Goal: Task Accomplishment & Management: Complete application form

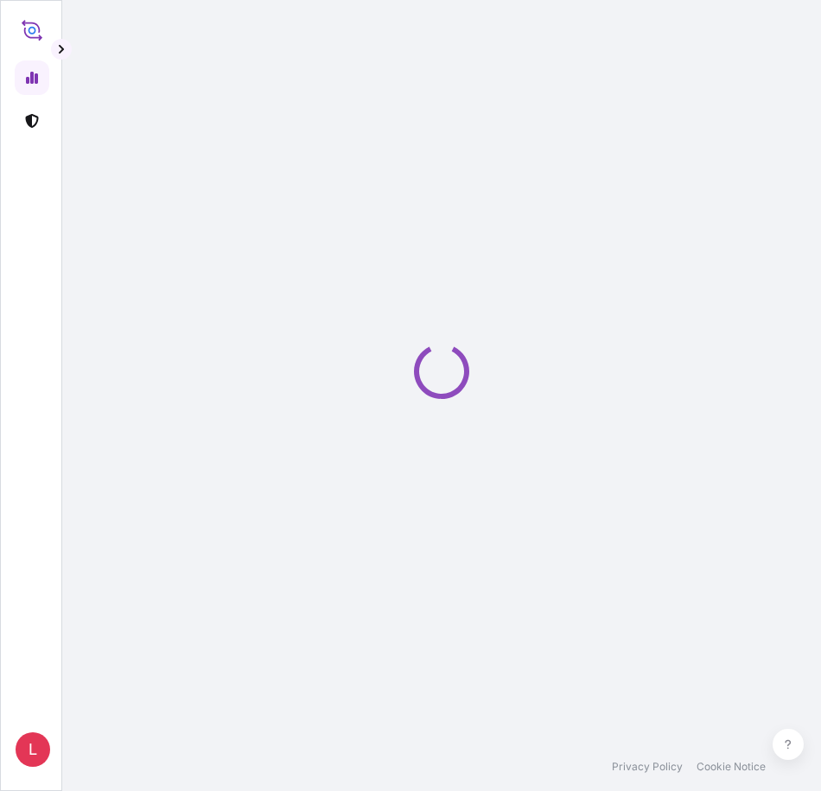
select select "2025"
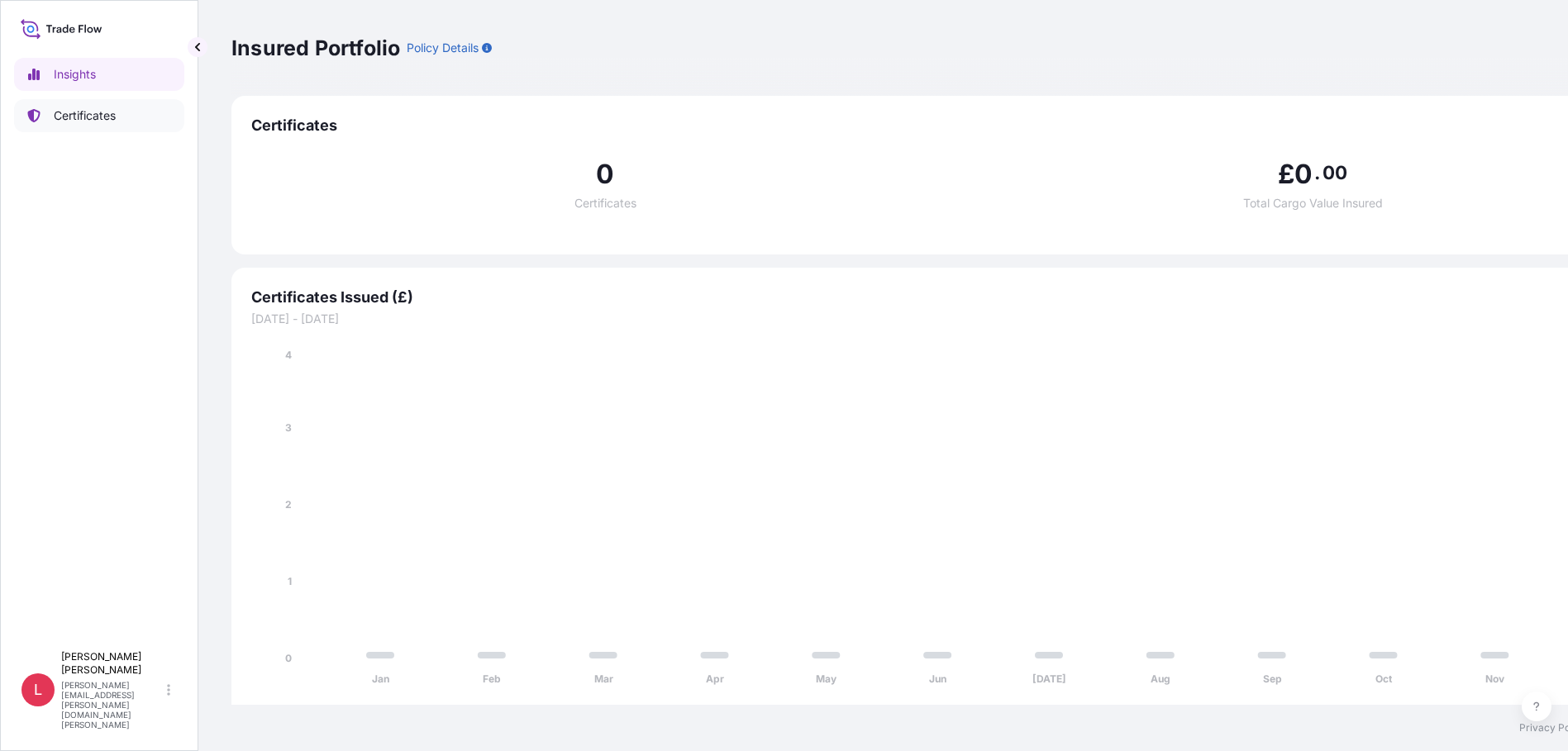
click at [94, 119] on p "Certificates" at bounding box center [84, 115] width 62 height 16
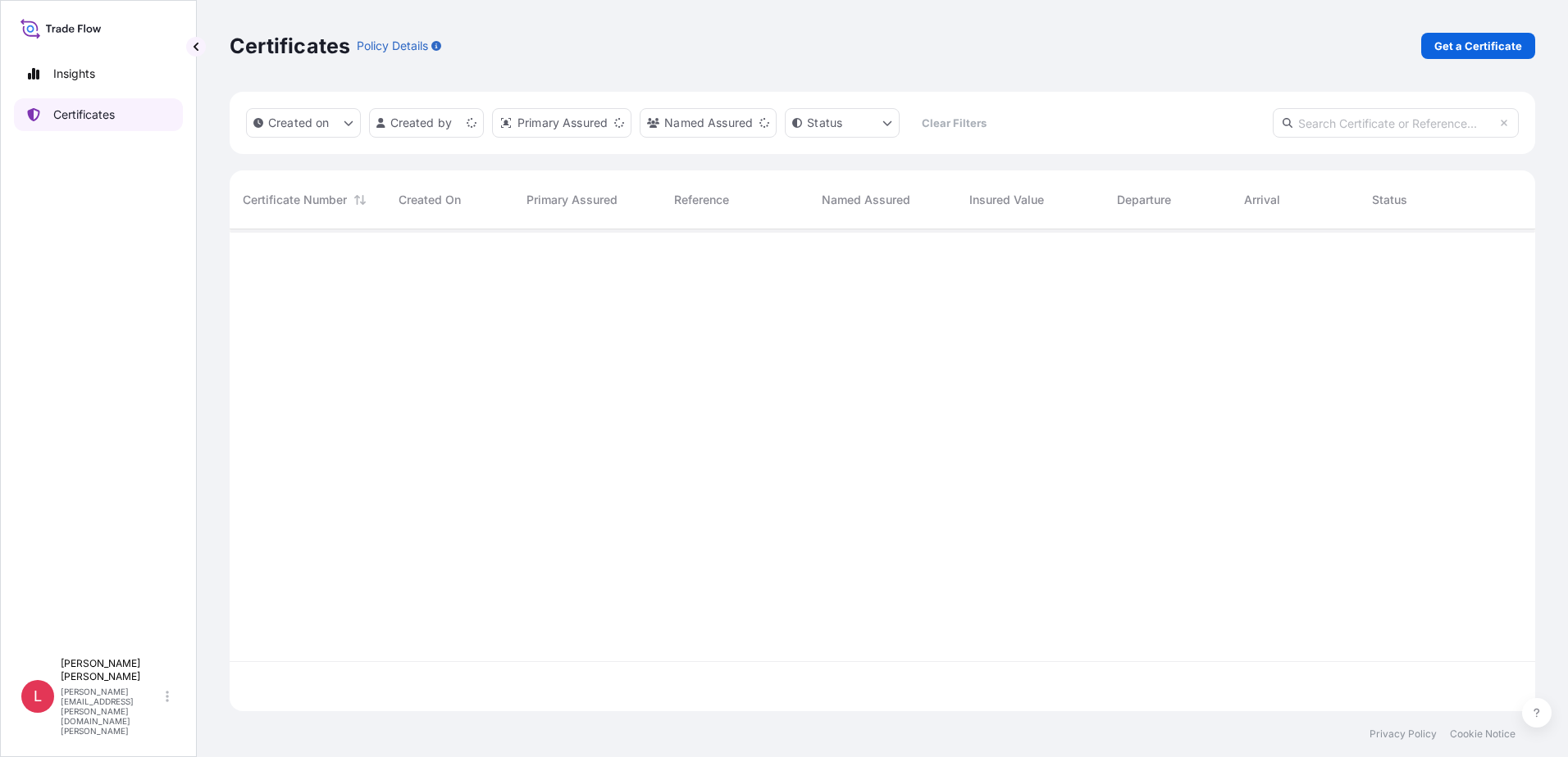
scroll to position [478, 1293]
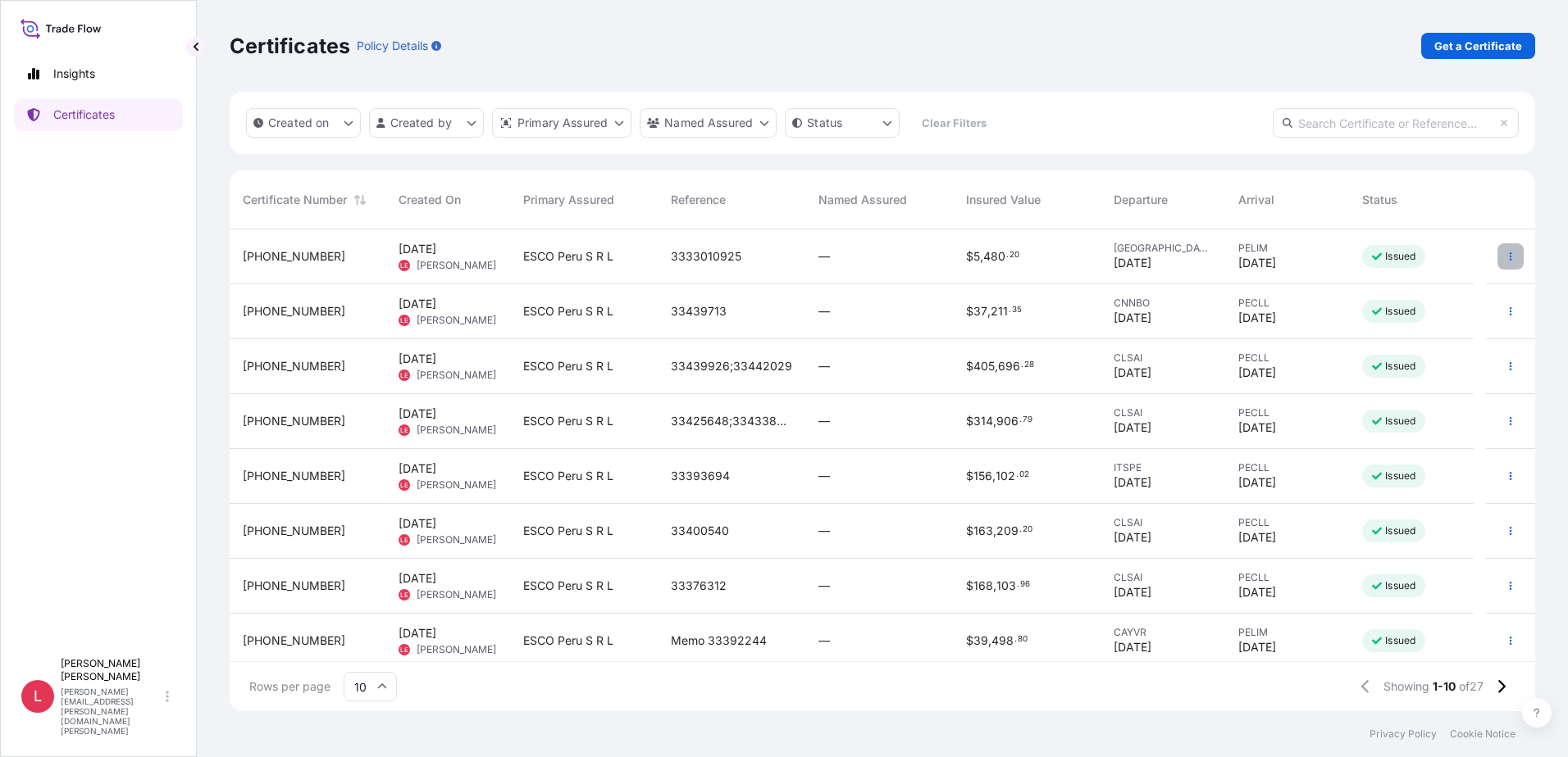
click at [778, 254] on button "button" at bounding box center [1510, 257] width 27 height 27
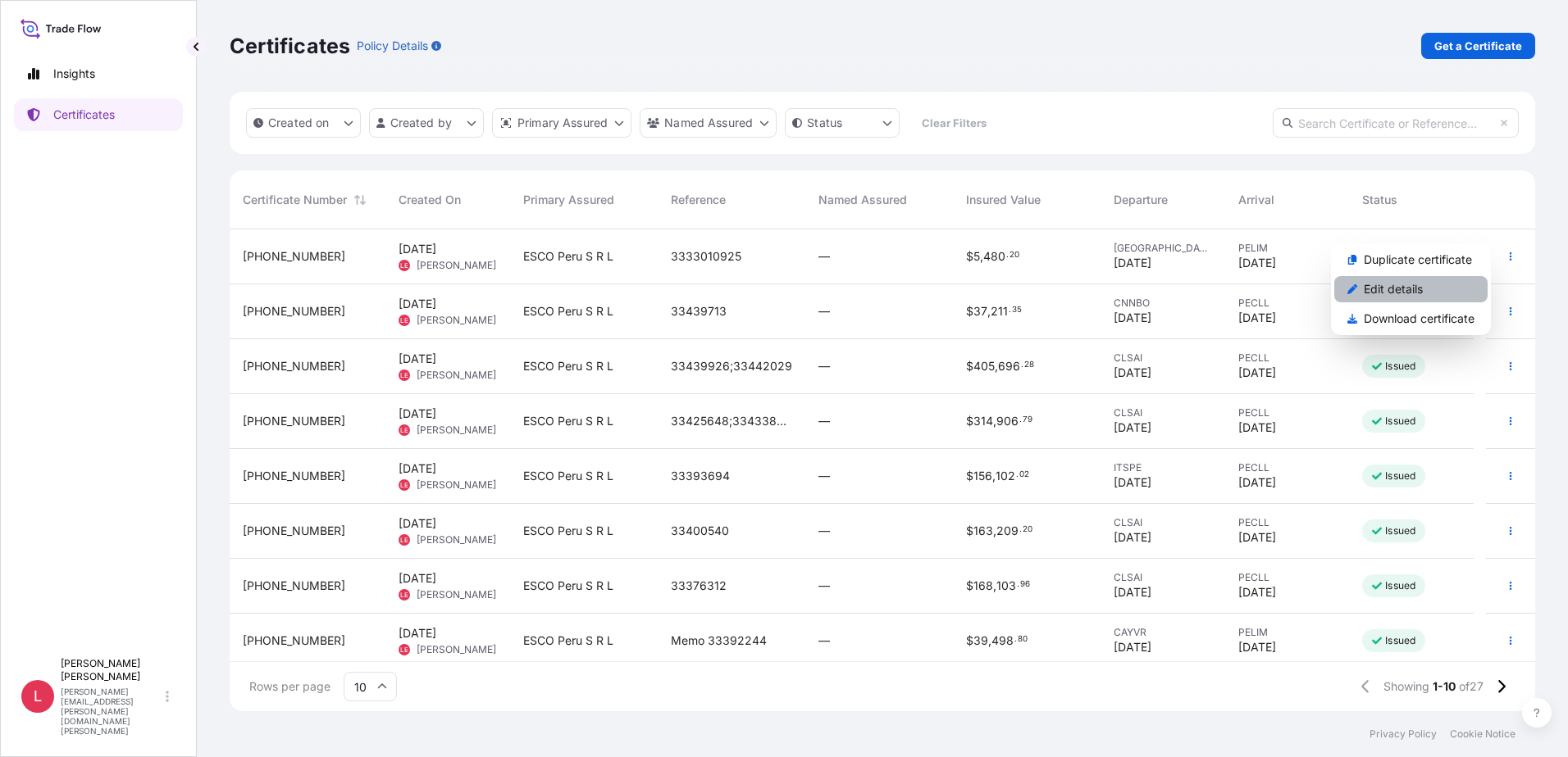
click at [778, 292] on p "Edit details" at bounding box center [1393, 288] width 59 height 16
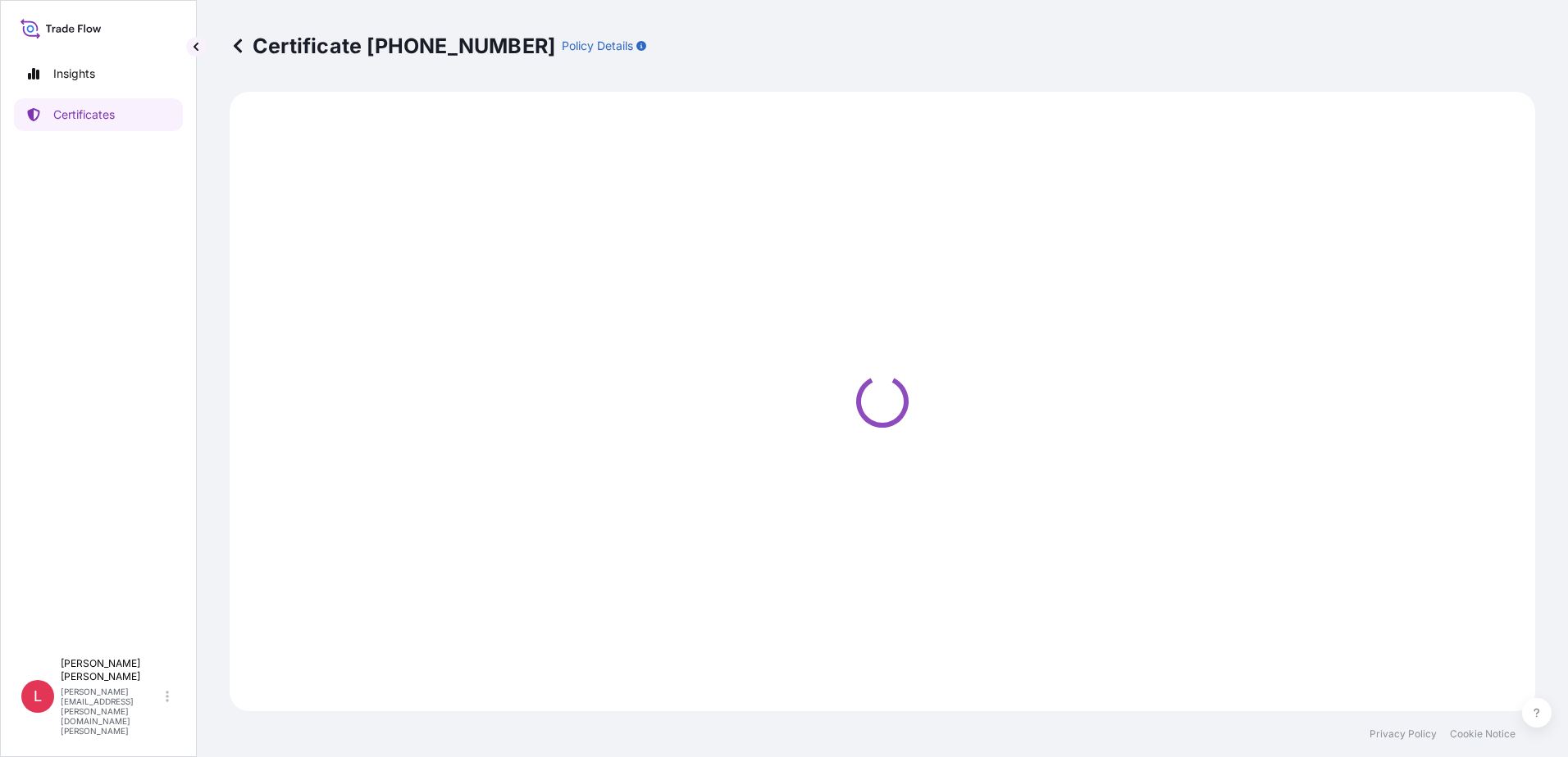
select select "Air"
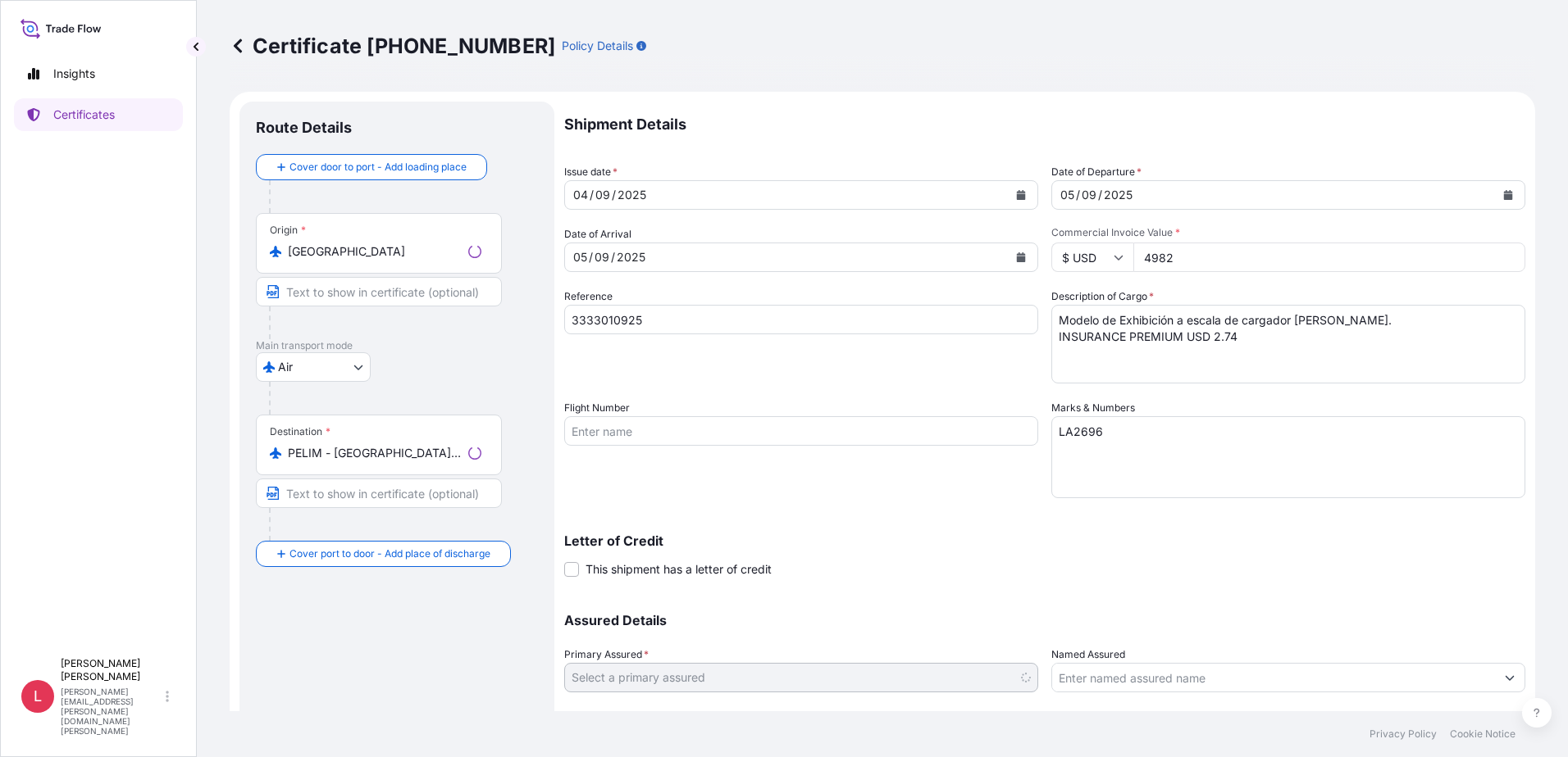
select select "31779"
click at [778, 256] on input "4982" at bounding box center [1329, 257] width 392 height 29
type input "5062"
click at [778, 334] on textarea "Modelo de Exhibición a escala de cargador [PERSON_NAME]. INSURANCE PREMIUM USD …" at bounding box center [1287, 343] width 474 height 79
type textarea "Modelo de Exhibición a escala de cargador [PERSON_NAME]. INSURANCE PREMIUM USD …"
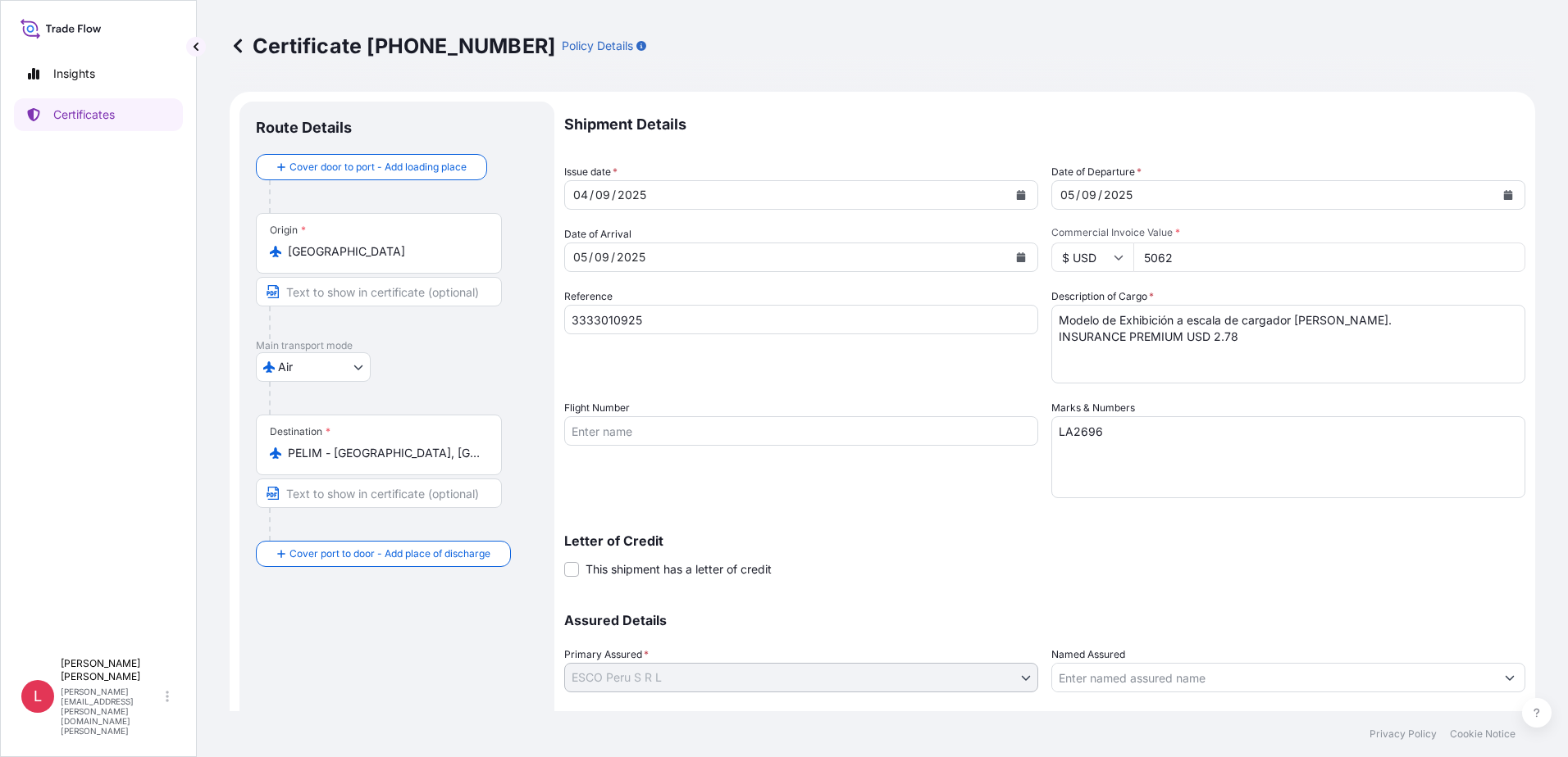
click at [778, 528] on div "Letter of Credit This shipment has a letter of credit Letter of credit * Letter…" at bounding box center [1044, 545] width 961 height 64
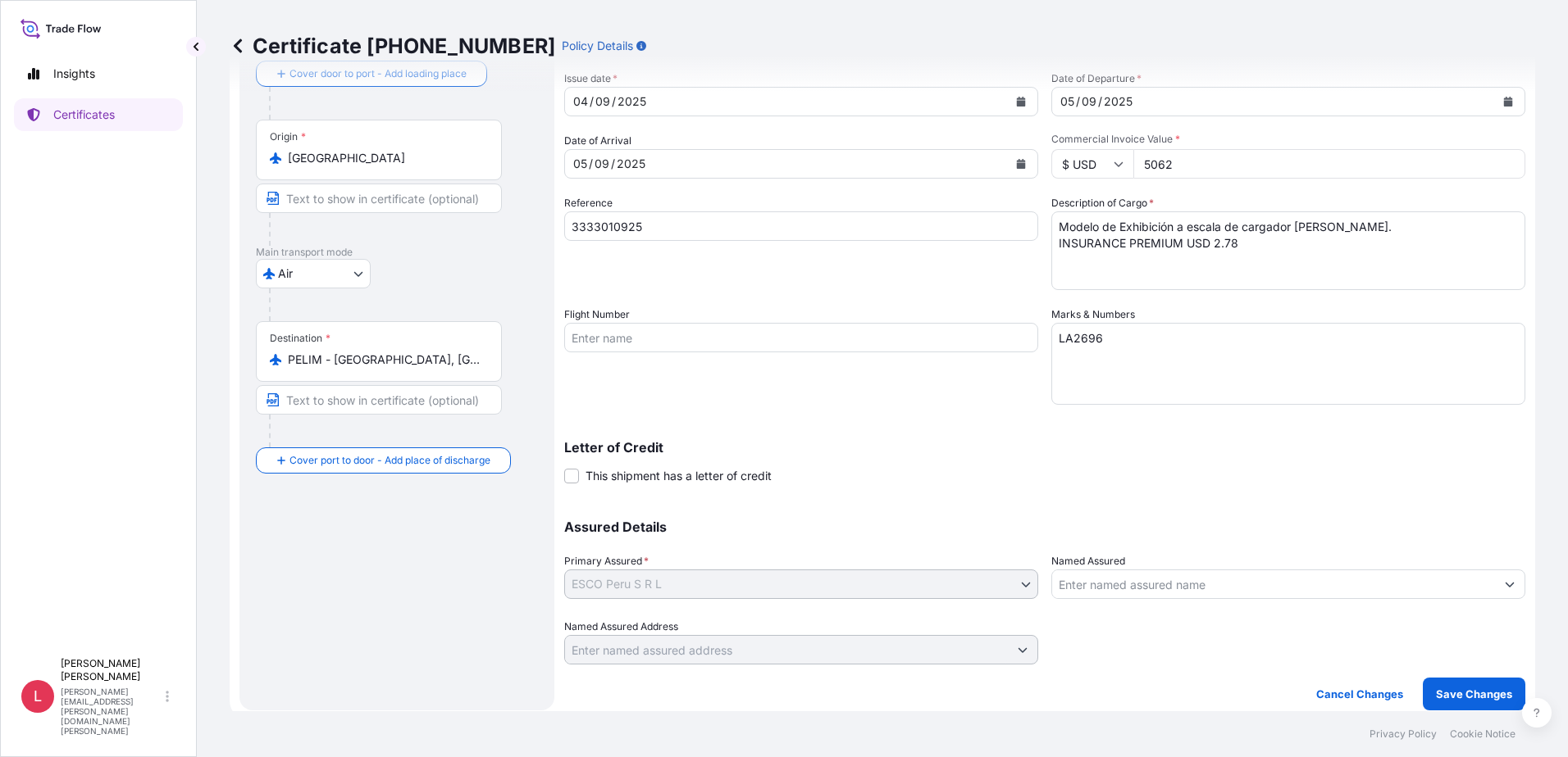
scroll to position [102, 0]
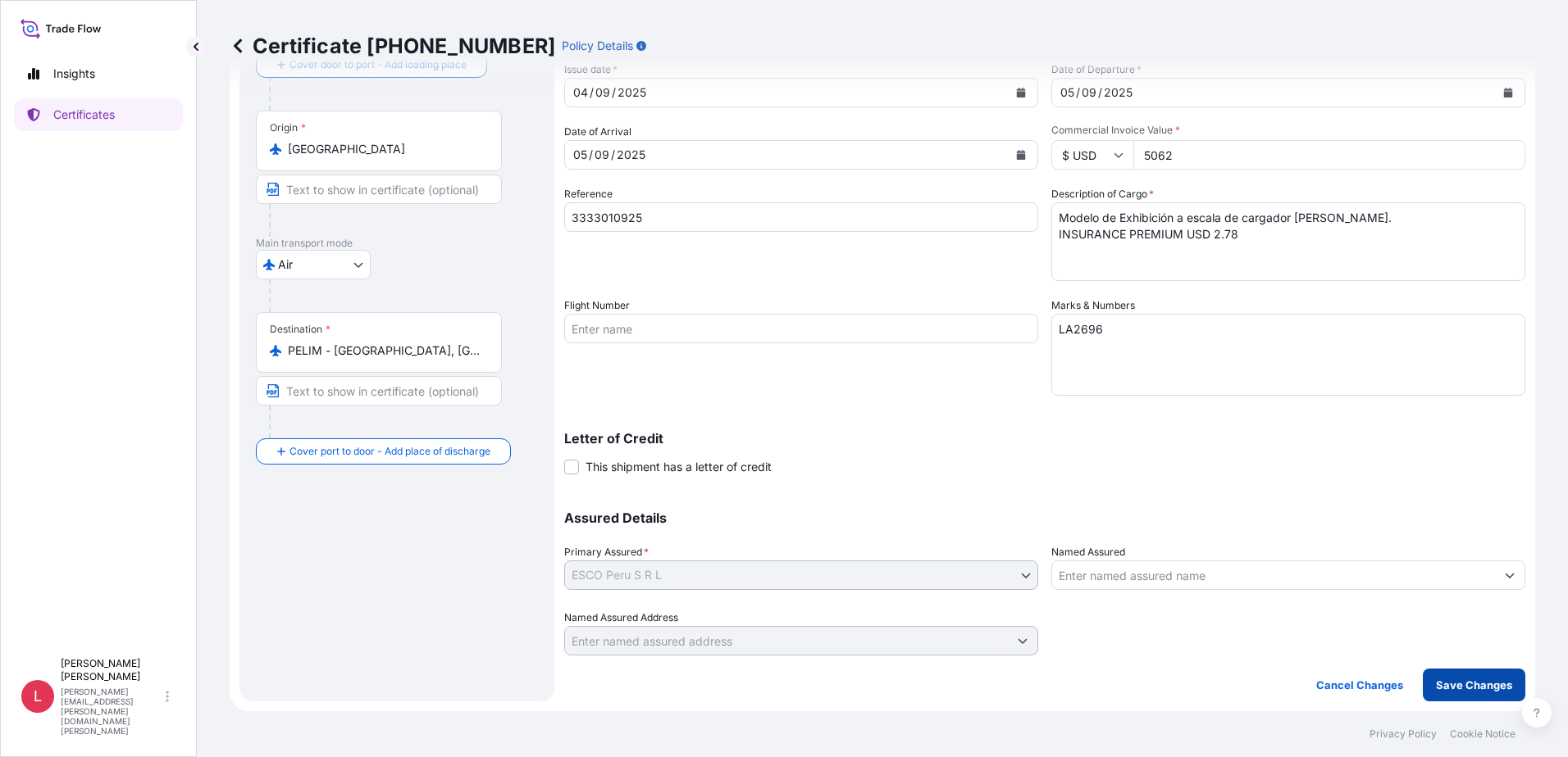
click at [778, 684] on p "Save Changes" at bounding box center [1474, 684] width 76 height 16
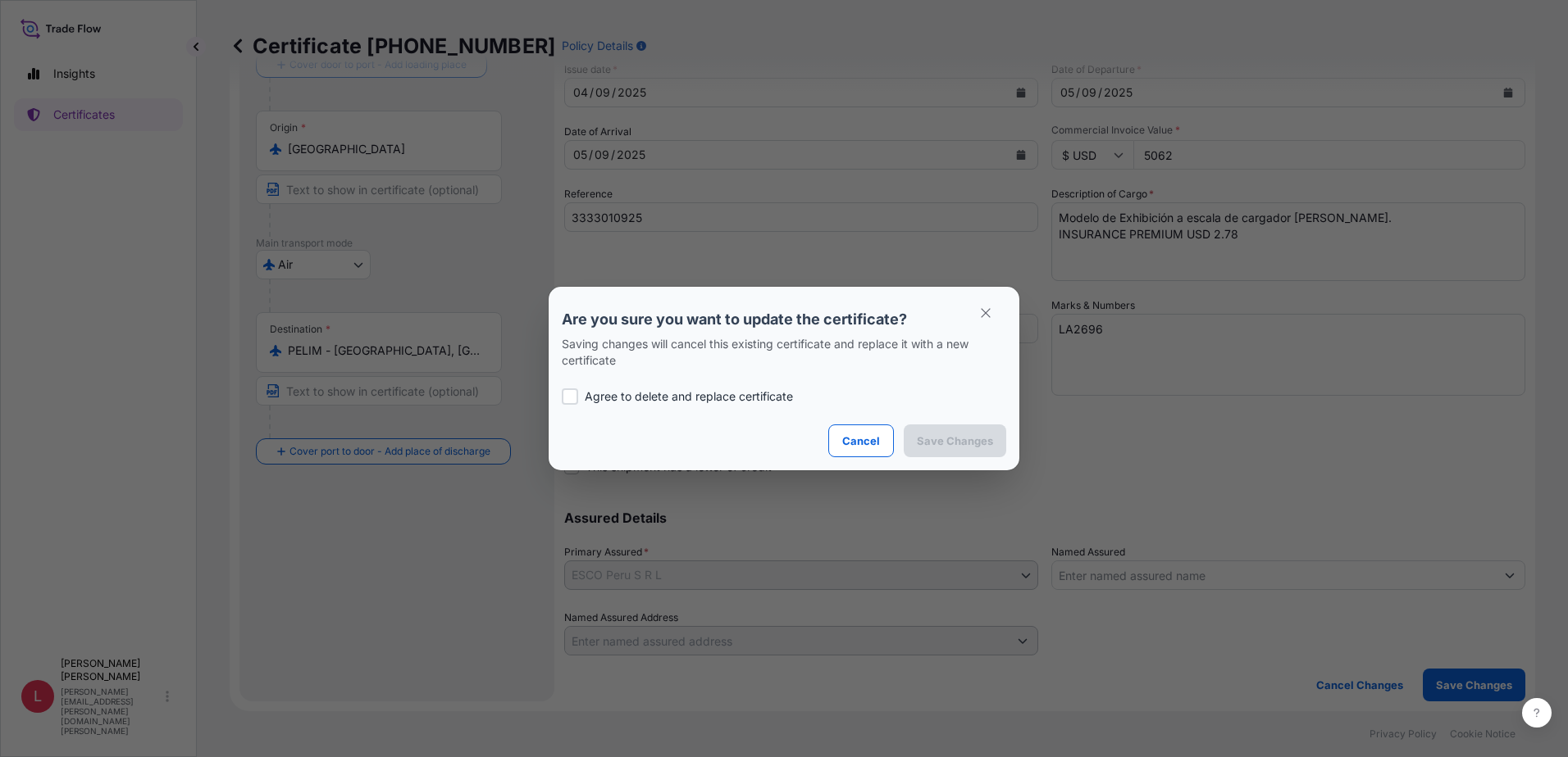
click at [572, 397] on div at bounding box center [569, 396] width 16 height 16
checkbox input "true"
click at [778, 447] on p "Save Changes" at bounding box center [955, 440] width 76 height 16
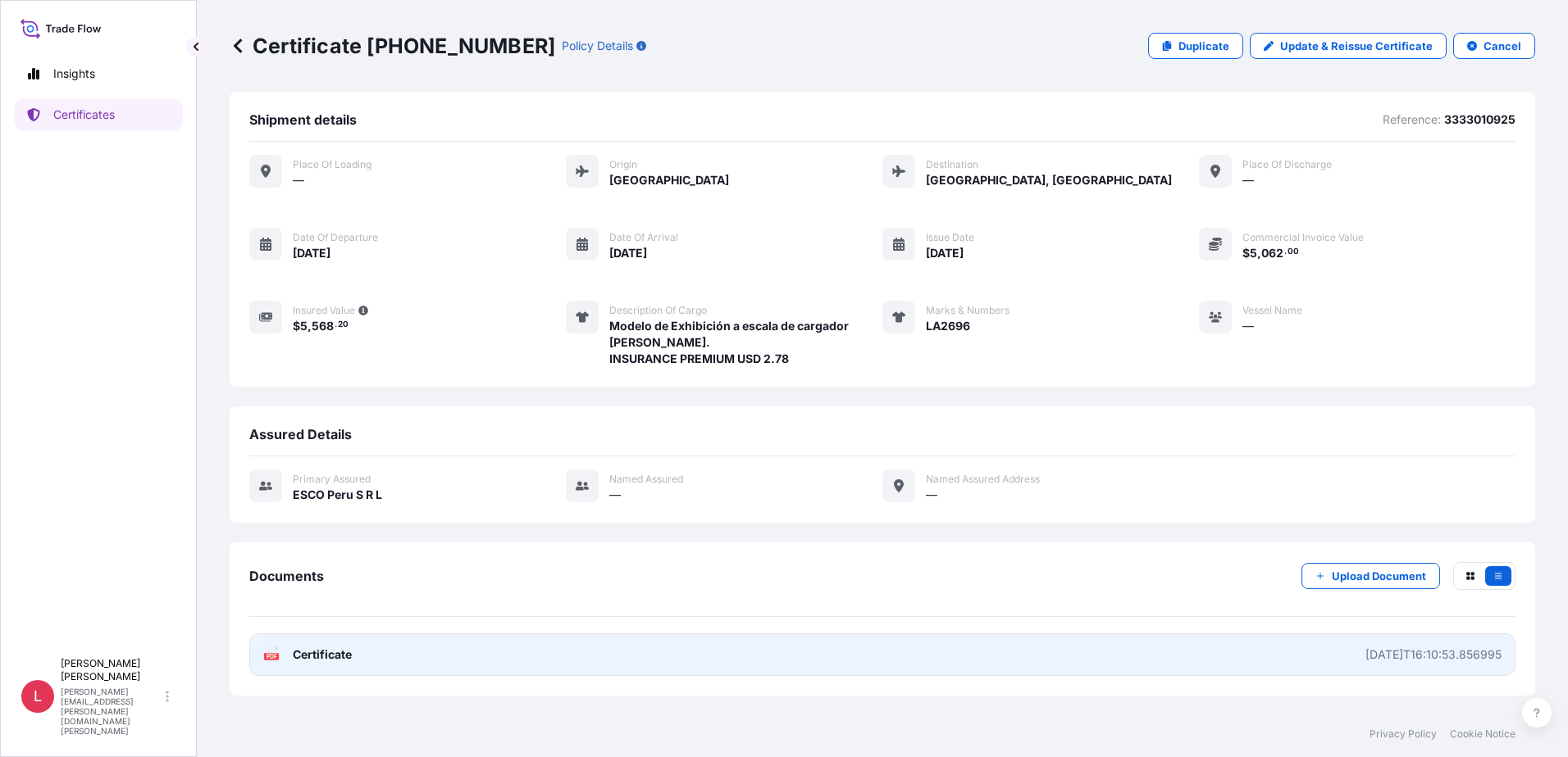
click at [321, 658] on span "Certificate" at bounding box center [322, 655] width 59 height 16
